Goal: Task Accomplishment & Management: Complete application form

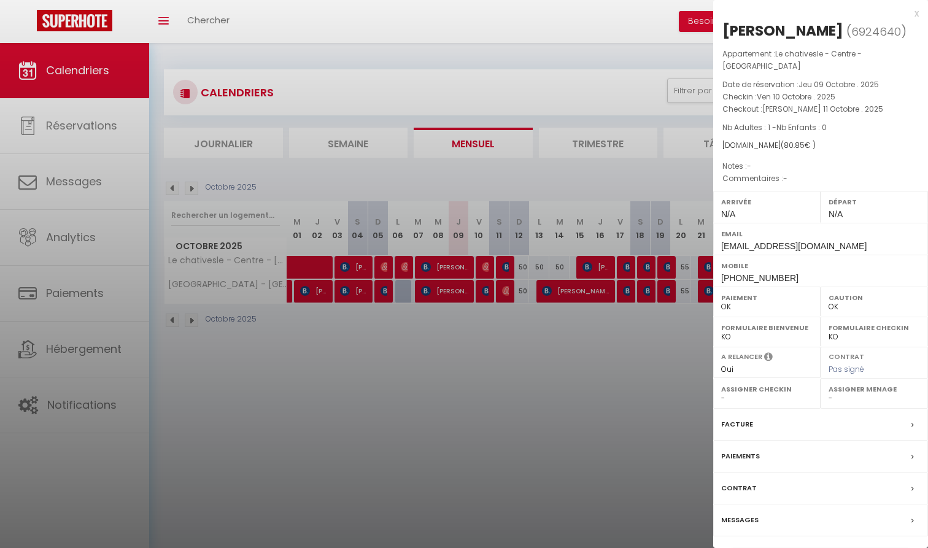
select select "0"
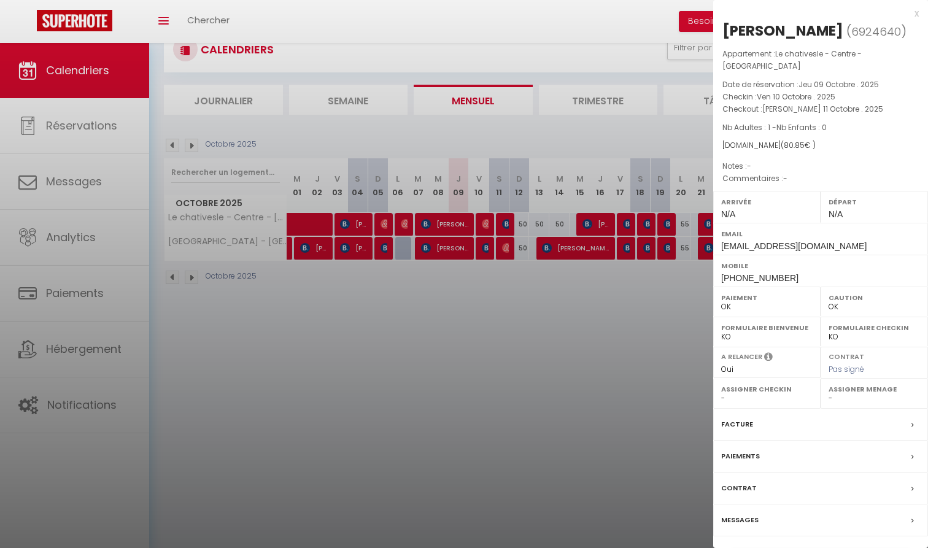
scroll to position [43, 0]
click at [793, 547] on link "Détails de la réservation" at bounding box center [820, 557] width 177 height 16
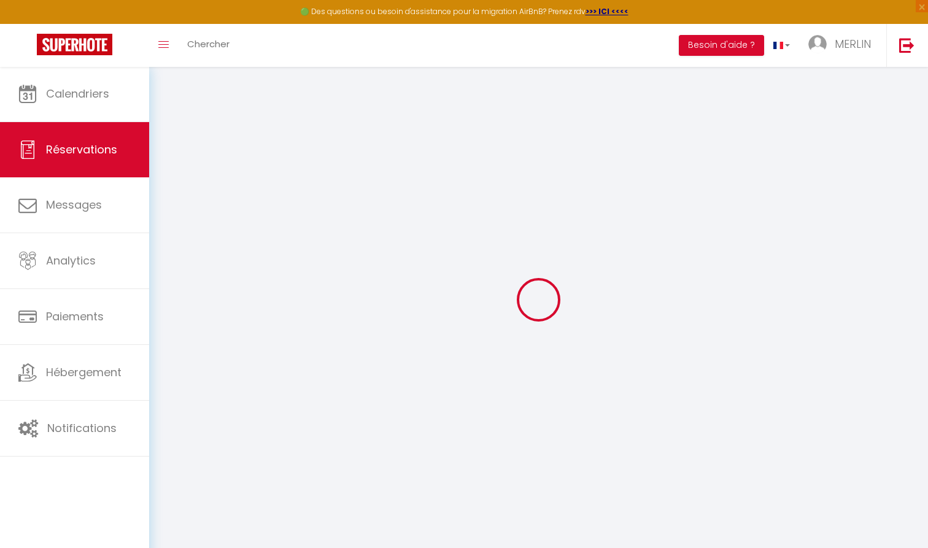
type input "[PERSON_NAME]"
type input "Garfi"
type input "[EMAIL_ADDRESS][DOMAIN_NAME]"
type input "[PHONE_NUMBER]"
select select
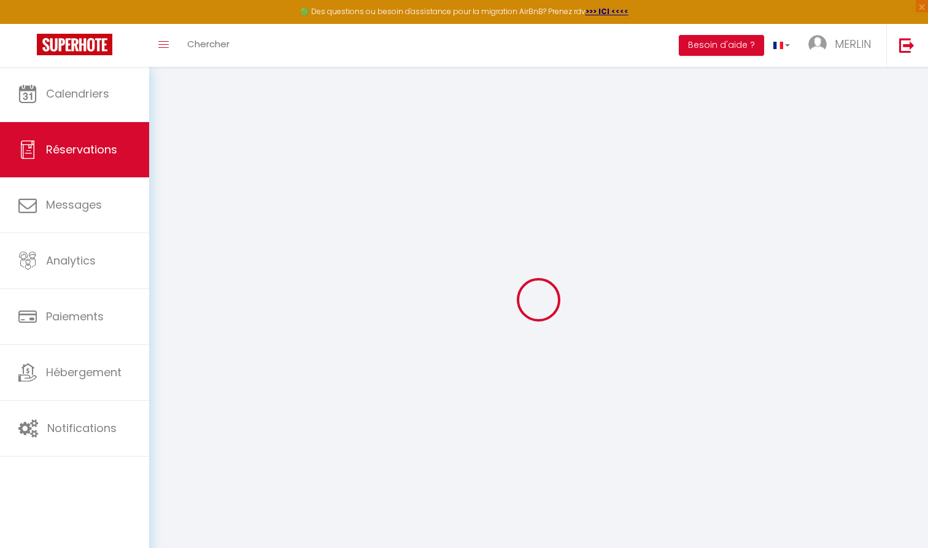
type input "14.03"
select select "74628"
select select "1"
select select
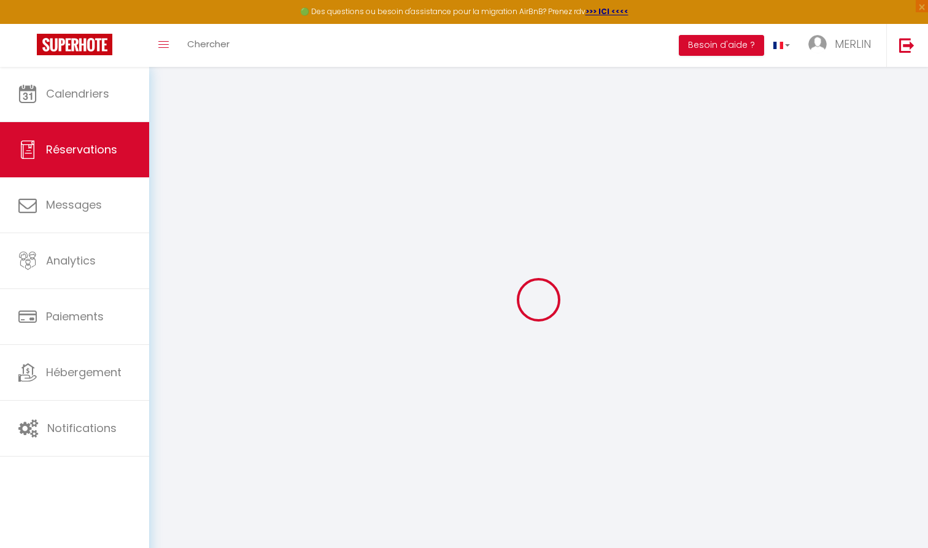
type input "1"
select select "12"
select select
type input "57.95"
checkbox input "false"
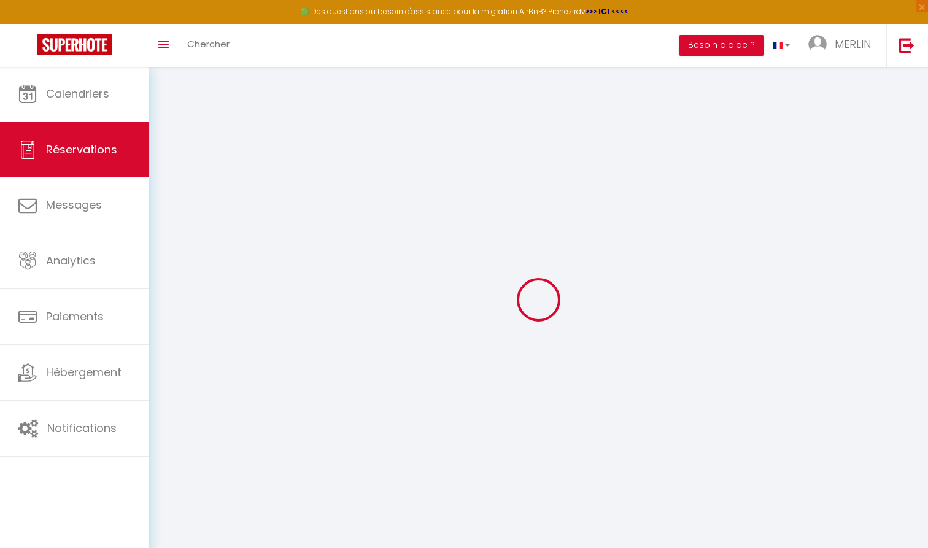
type input "0"
select select "1"
type input "0"
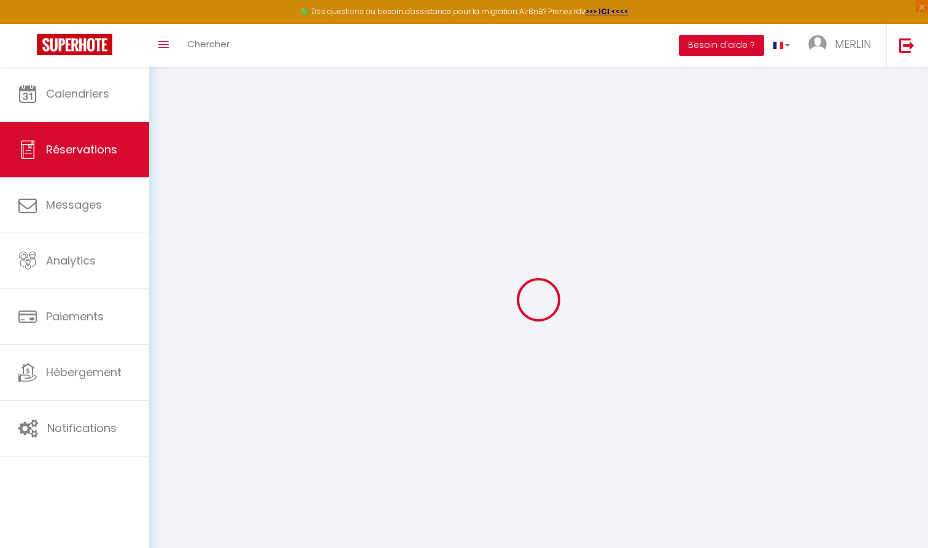
select select
select select "15"
checkbox input "false"
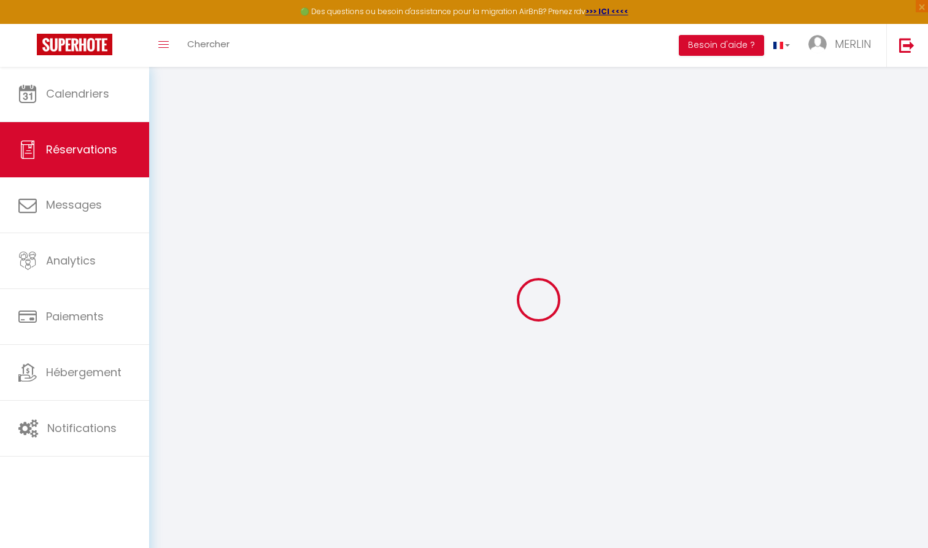
select select
checkbox input "false"
select select
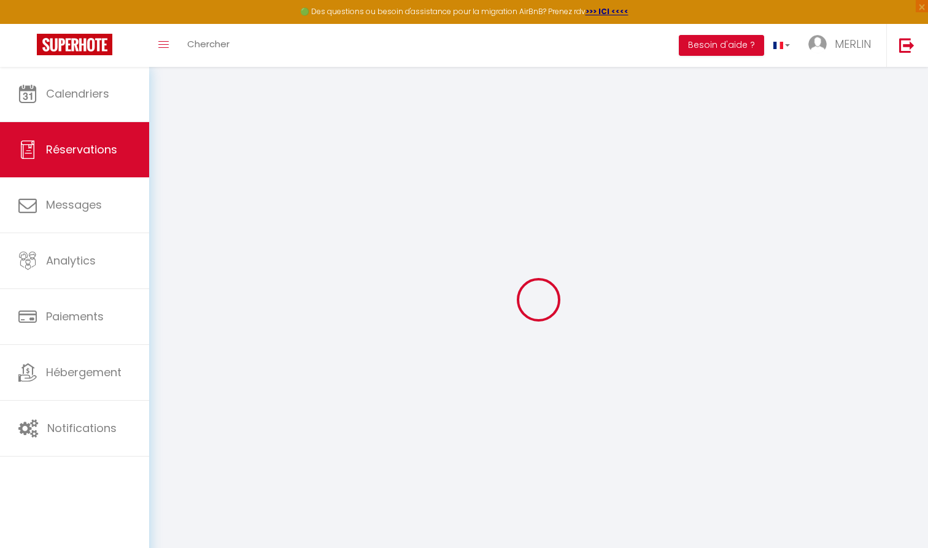
select select
checkbox input "false"
select select
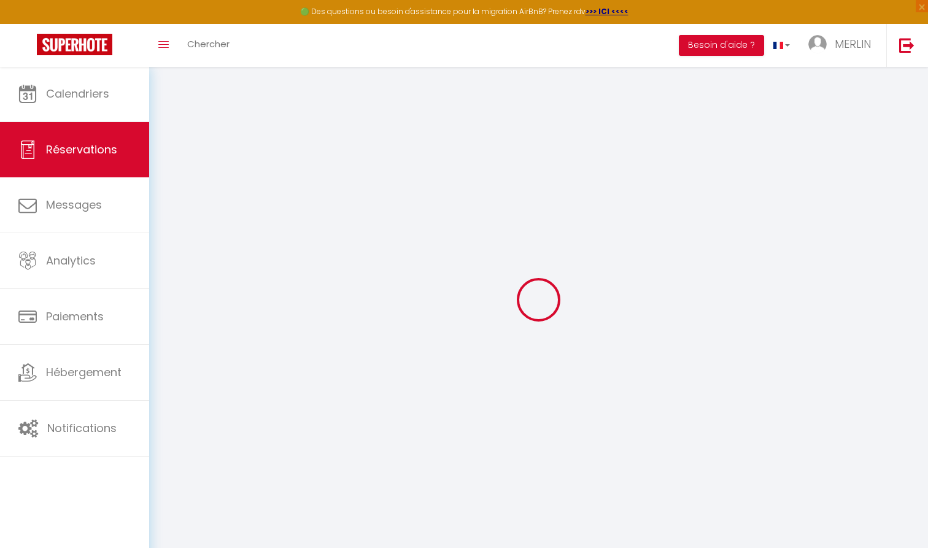
select select
checkbox input "false"
select select
type input "20"
type input "2.9"
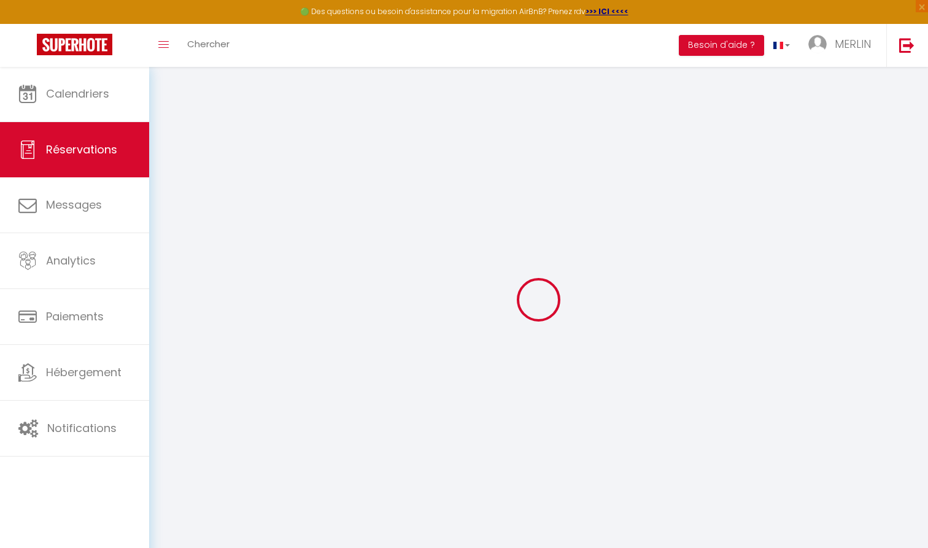
select select
checkbox input "false"
select select
checkbox input "false"
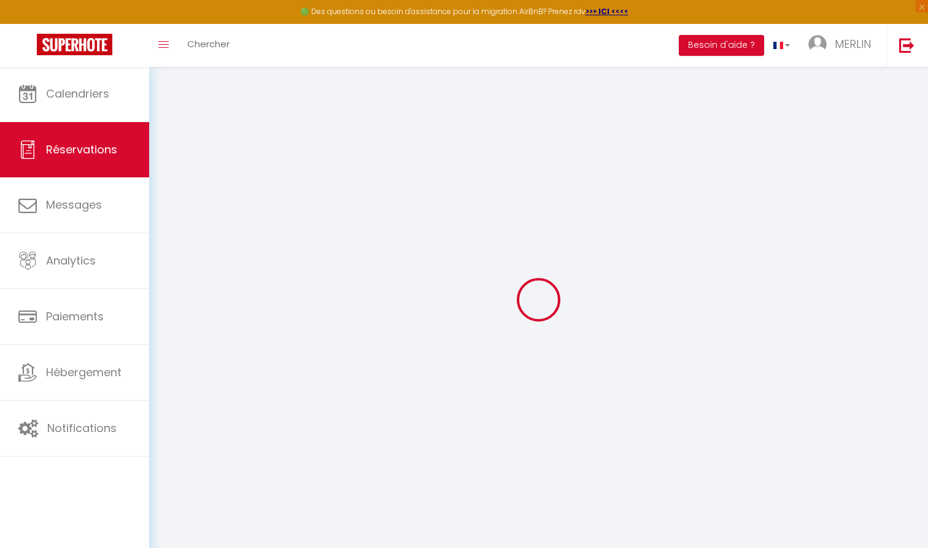
select select
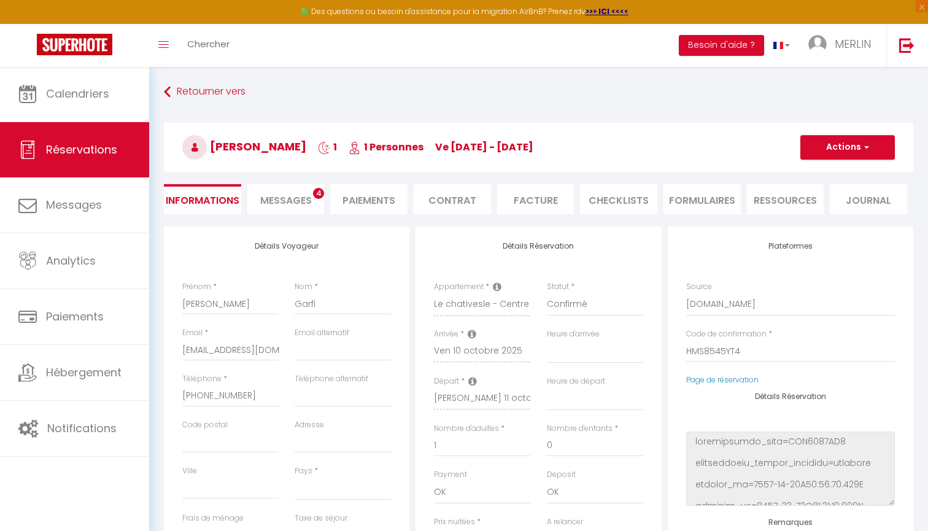
click at [298, 193] on li "Messages 4" at bounding box center [285, 199] width 77 height 30
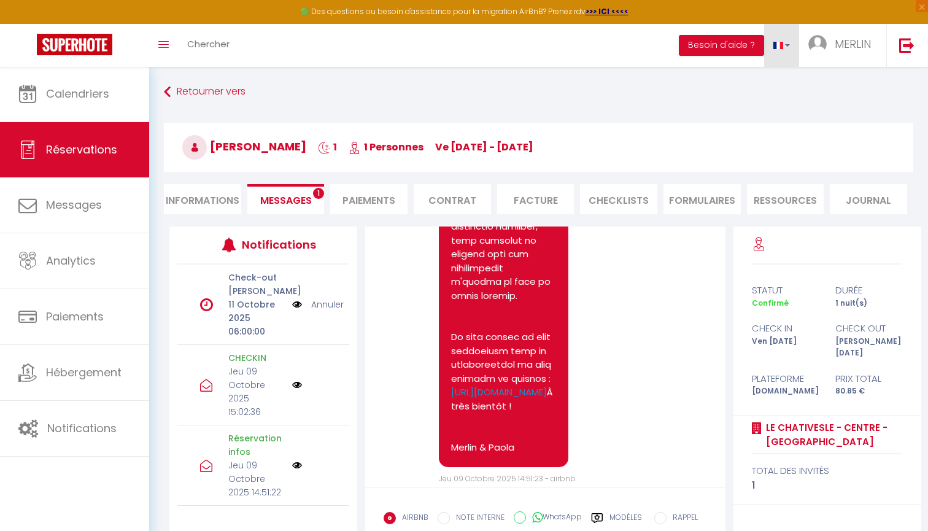
scroll to position [3108, 0]
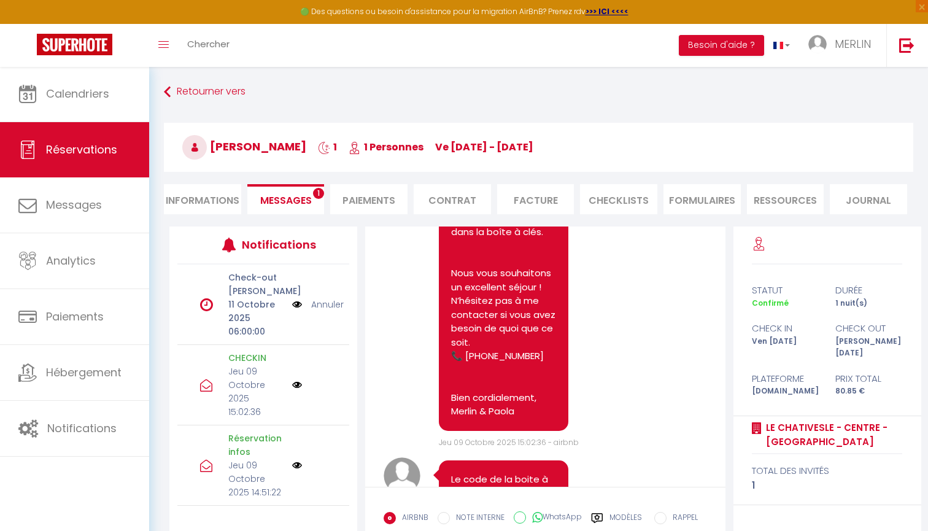
click at [201, 209] on li "Informations" at bounding box center [202, 199] width 77 height 30
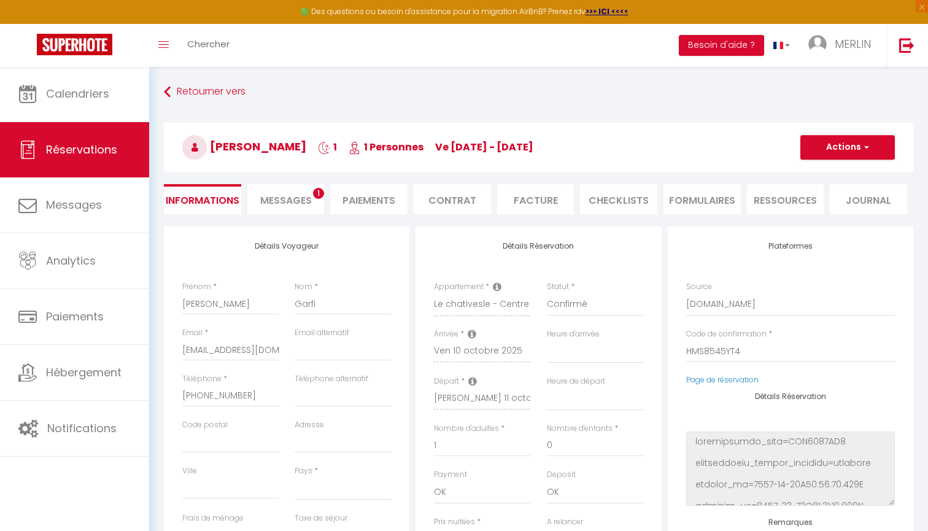
select select
click at [271, 205] on span "Messages" at bounding box center [286, 200] width 52 height 14
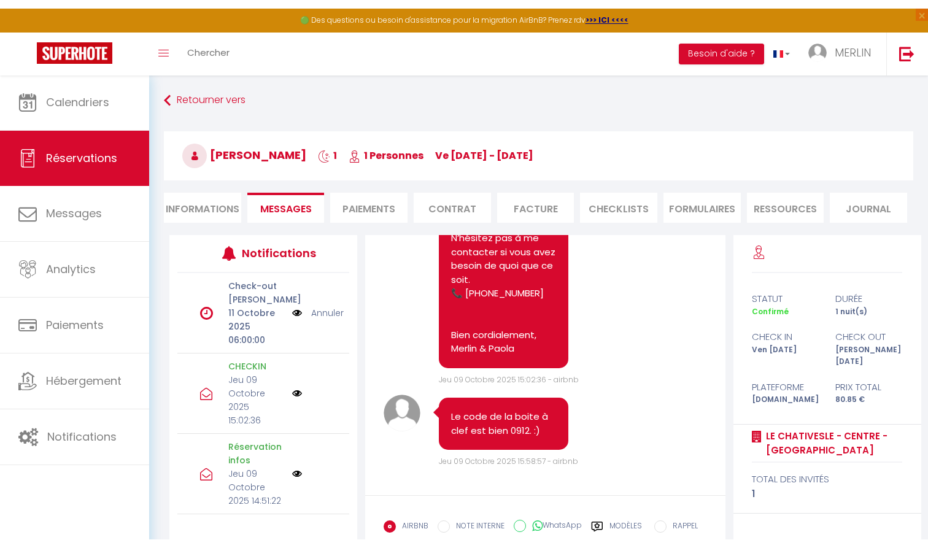
scroll to position [3189, 0]
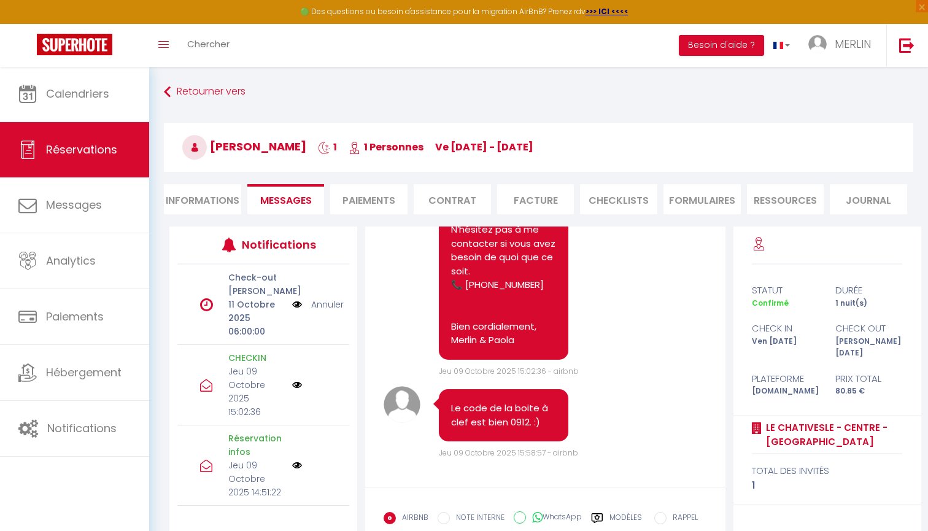
click at [264, 314] on p "[PERSON_NAME] 11 Octobre 2025 06:00:00" at bounding box center [255, 311] width 55 height 54
click at [228, 304] on p "[PERSON_NAME] 11 Octobre 2025 06:00:00" at bounding box center [255, 311] width 55 height 54
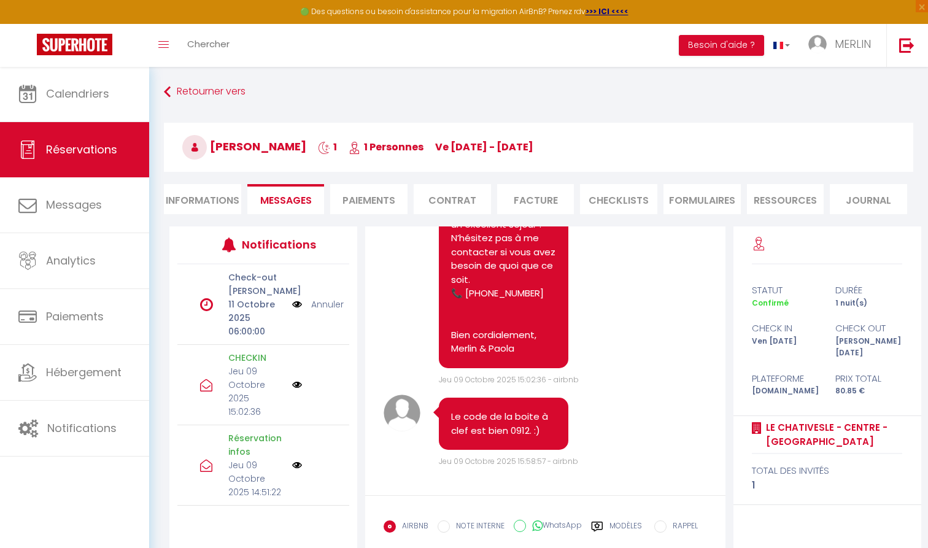
scroll to position [3181, 0]
